Goal: Information Seeking & Learning: Learn about a topic

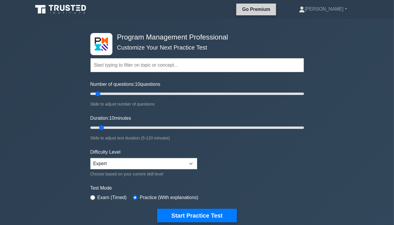
click at [274, 10] on link "Go Premium" at bounding box center [256, 9] width 35 height 7
drag, startPoint x: 100, startPoint y: 93, endPoint x: 304, endPoint y: 97, distance: 204.0
type input "200"
click at [304, 97] on input "Number of questions: 200 questions" at bounding box center [197, 93] width 214 height 7
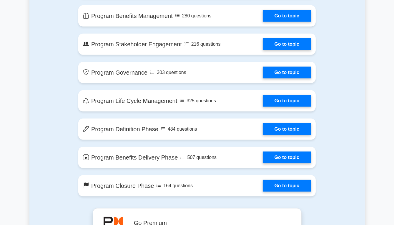
scroll to position [589, 0]
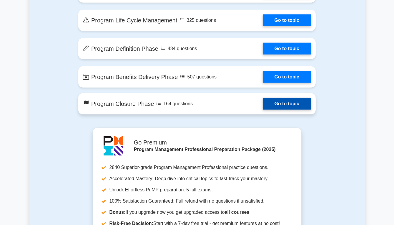
click at [282, 99] on link "Go to topic" at bounding box center [287, 104] width 48 height 12
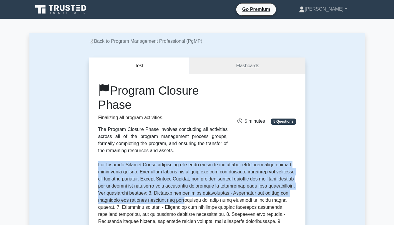
drag, startPoint x: 99, startPoint y: 164, endPoint x: 212, endPoint y: 203, distance: 119.6
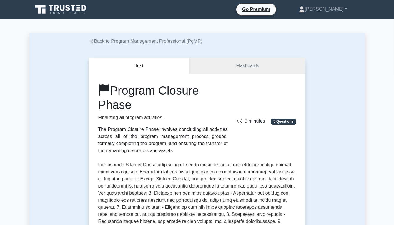
drag, startPoint x: 208, startPoint y: 196, endPoint x: 176, endPoint y: 154, distance: 53.6
click at [176, 154] on div "The Program Closure Phase involves concluding all activities across all of the …" at bounding box center [163, 140] width 130 height 28
